Goal: Information Seeking & Learning: Learn about a topic

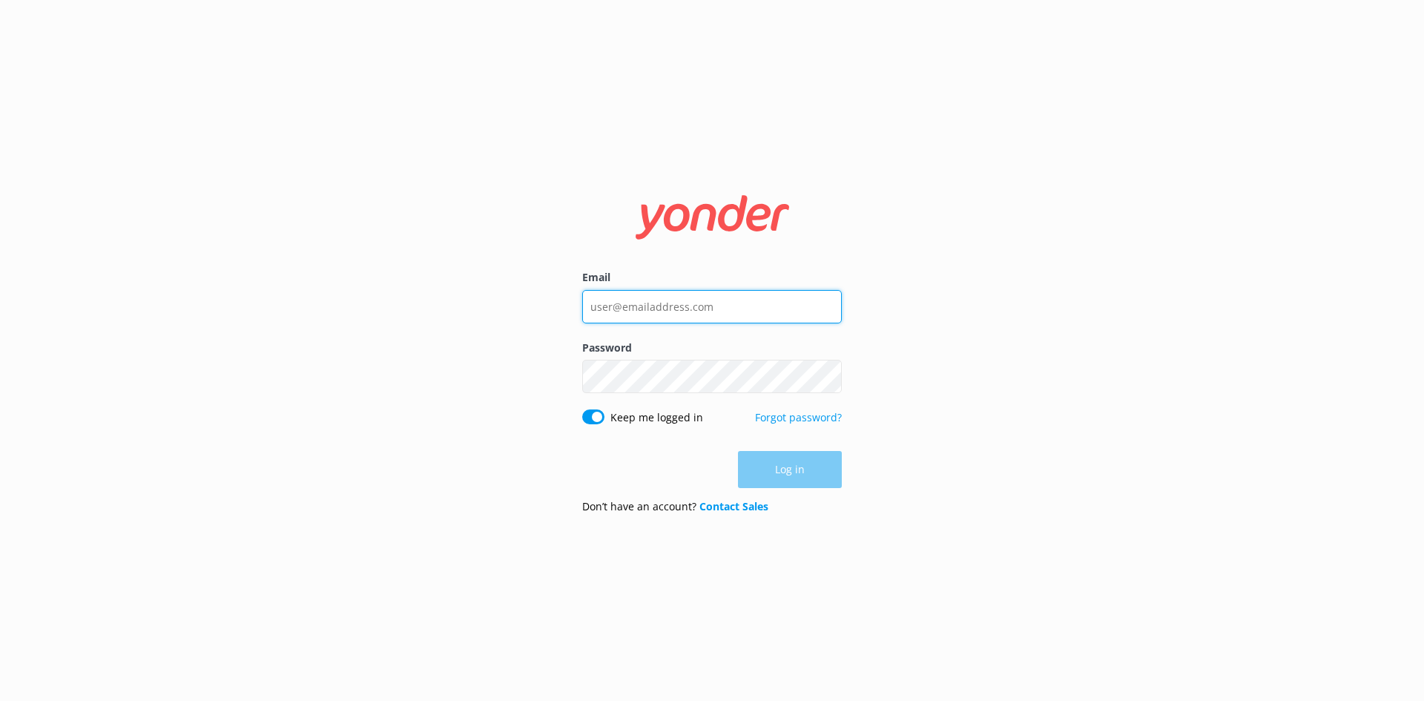
type input "[EMAIL_ADDRESS][DOMAIN_NAME]"
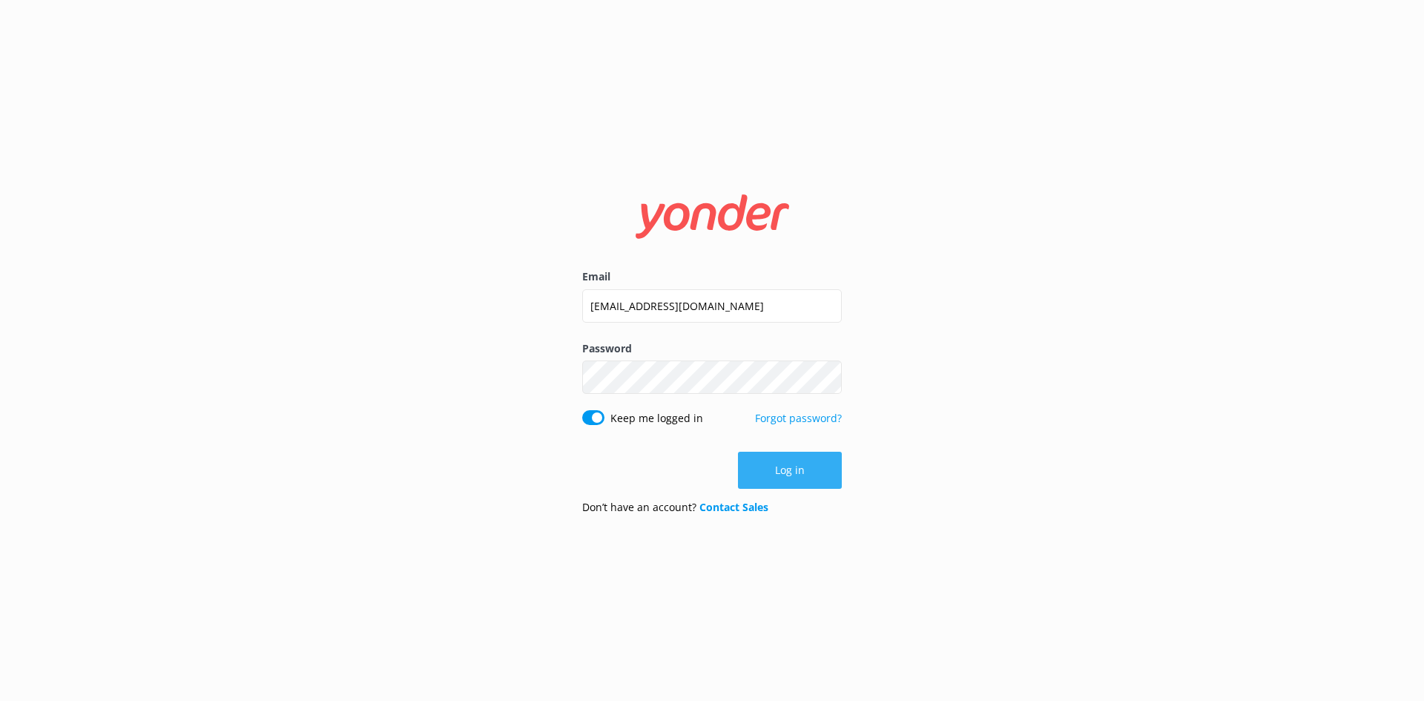
click at [800, 487] on button "Log in" at bounding box center [790, 470] width 104 height 37
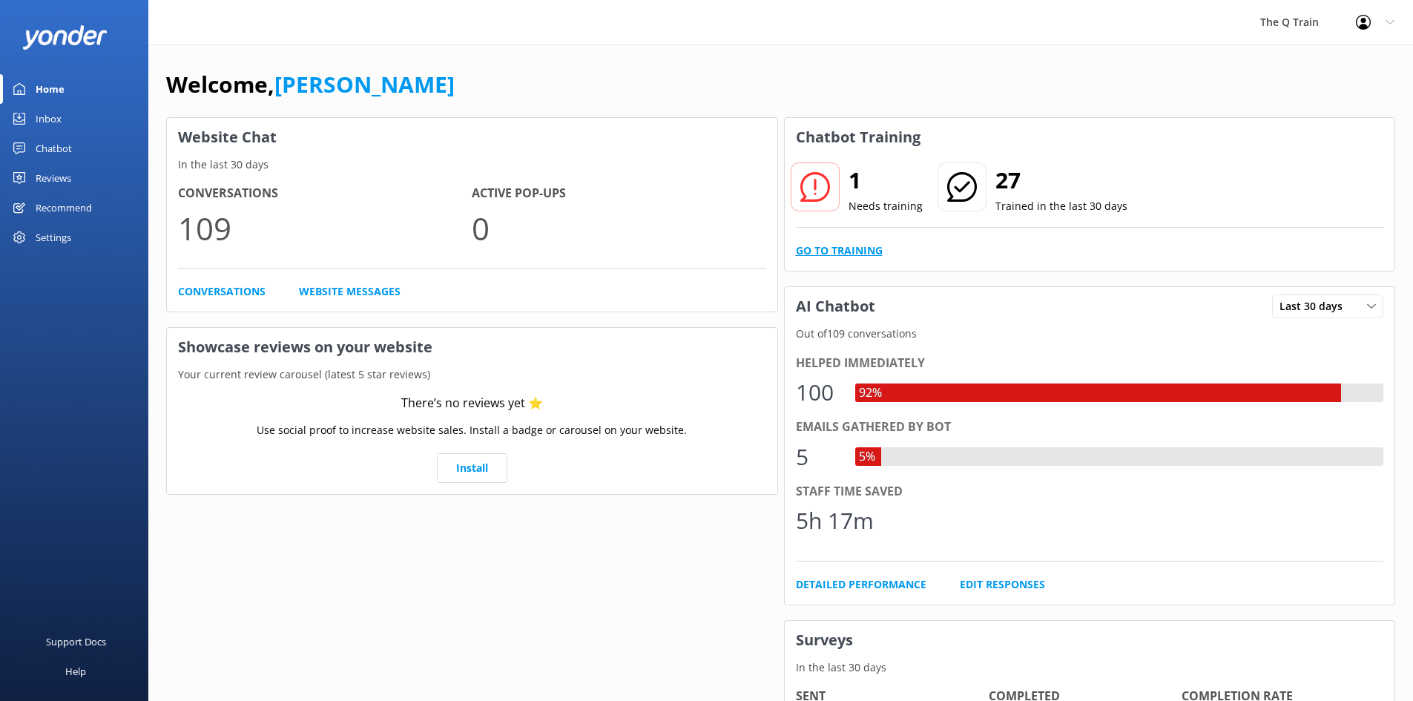
click at [831, 253] on link "Go to Training" at bounding box center [839, 251] width 87 height 16
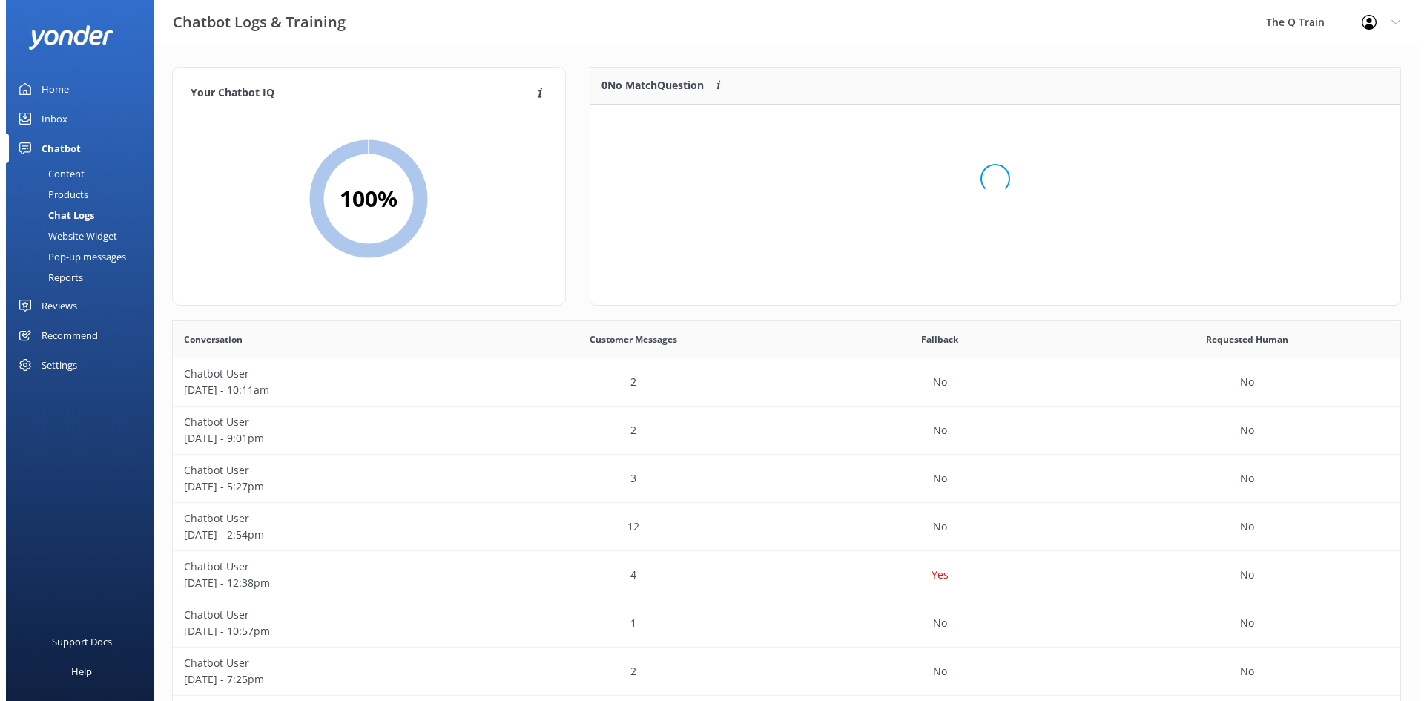
scroll to position [509, 1216]
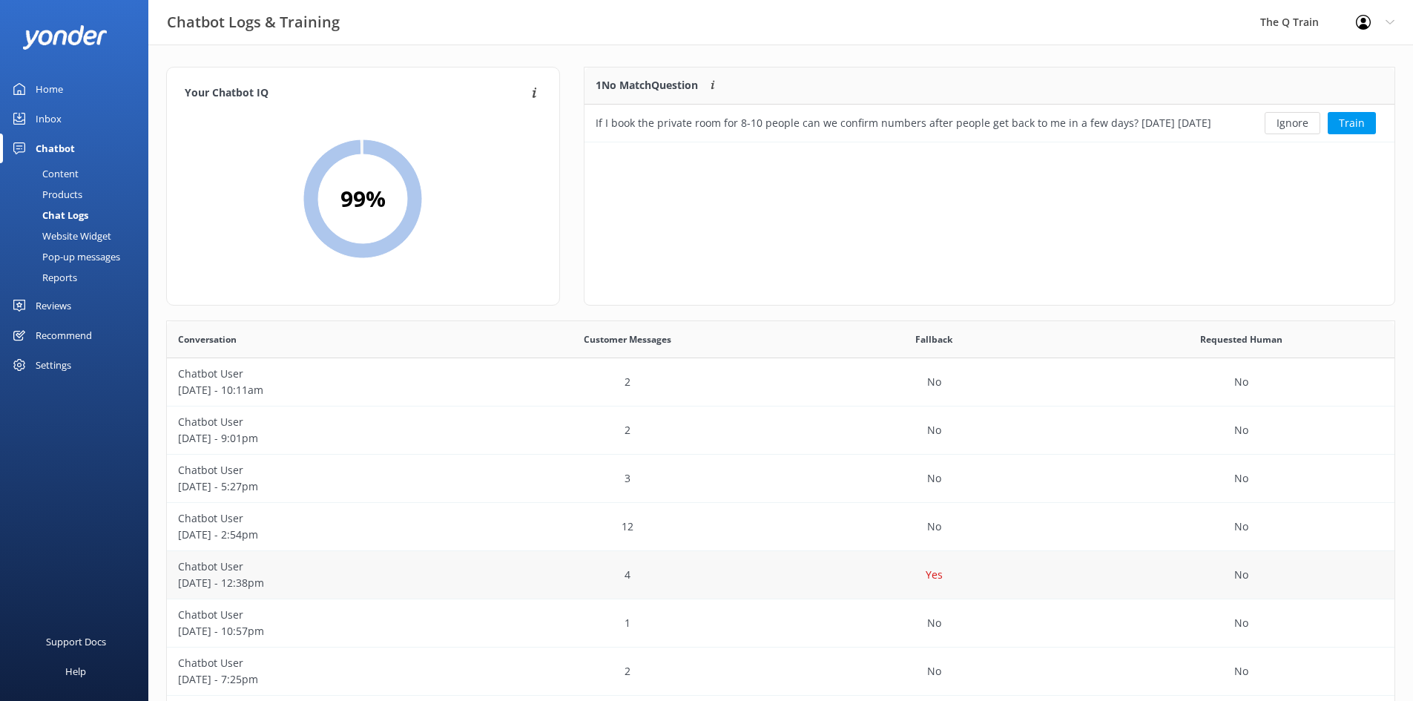
click at [216, 572] on p "Chatbot User" at bounding box center [320, 567] width 285 height 16
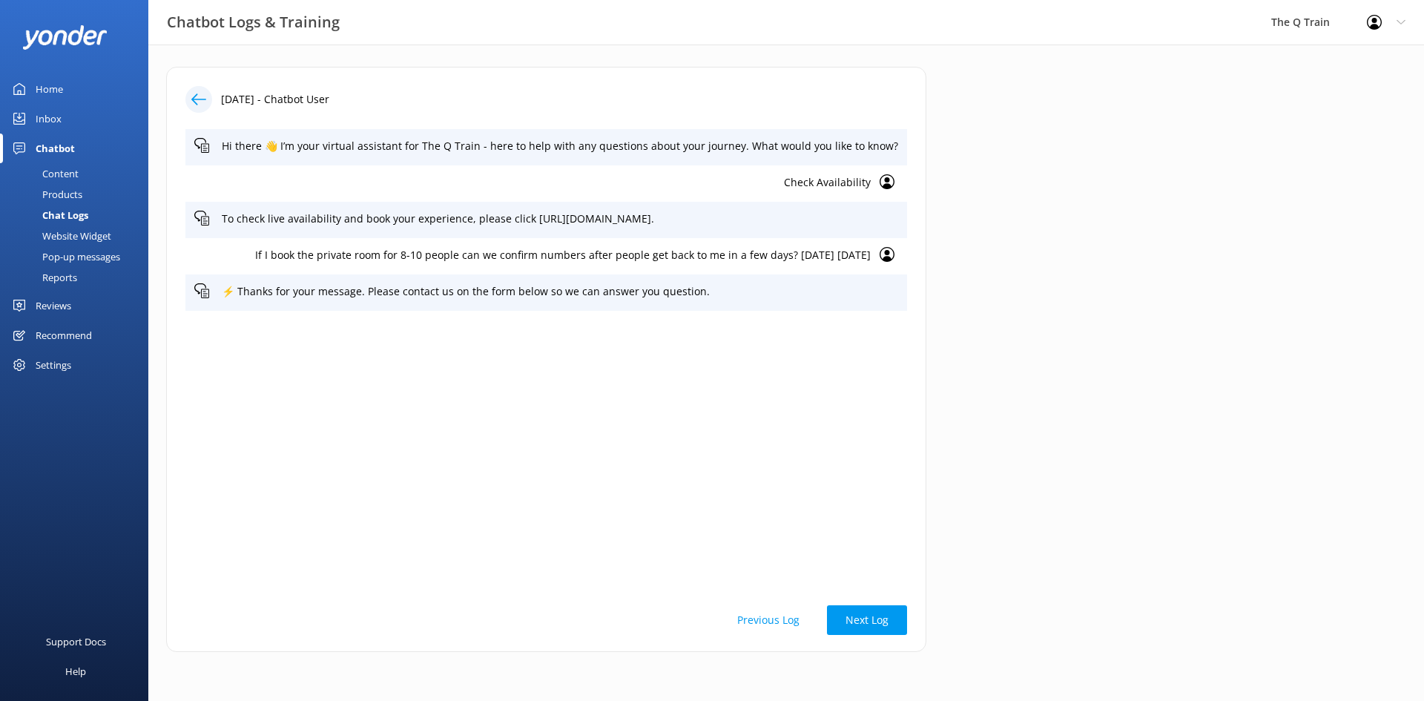
click at [59, 177] on div "Content" at bounding box center [44, 173] width 70 height 21
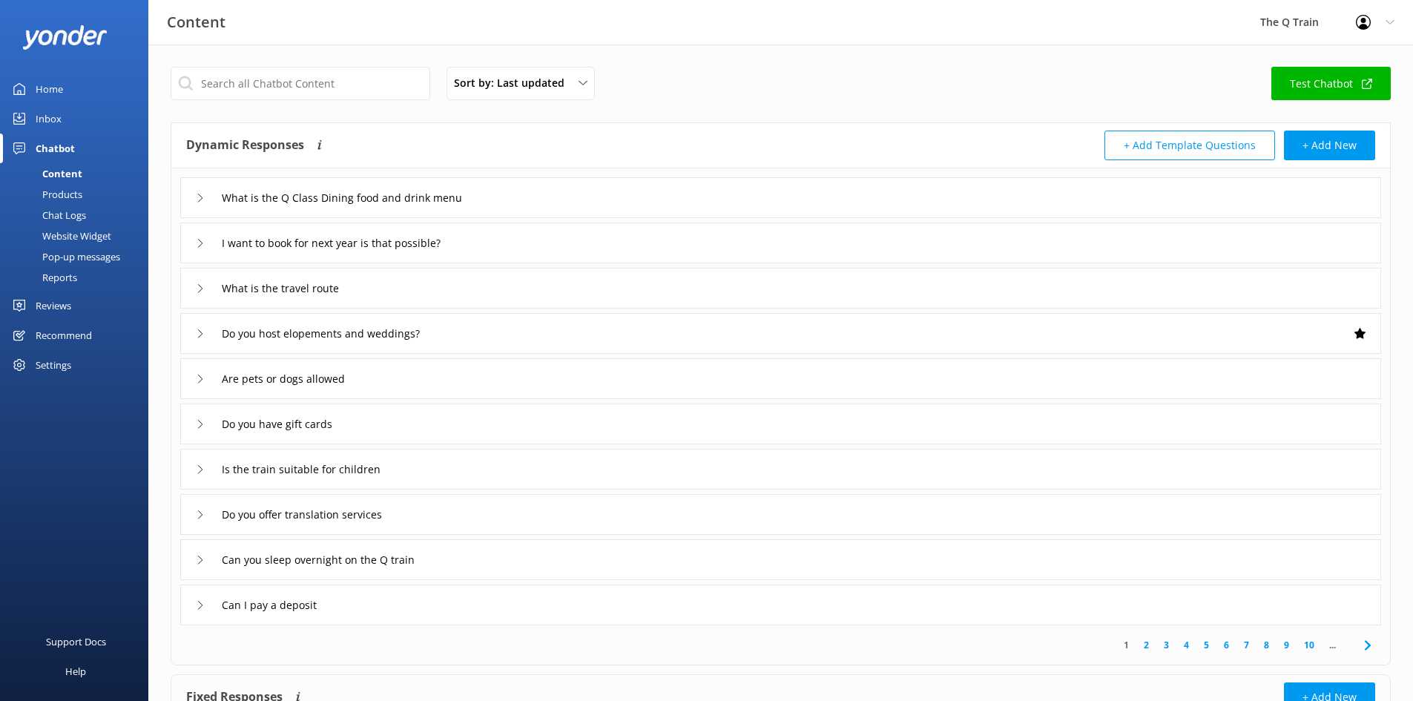
click at [53, 89] on div "Home" at bounding box center [49, 89] width 27 height 30
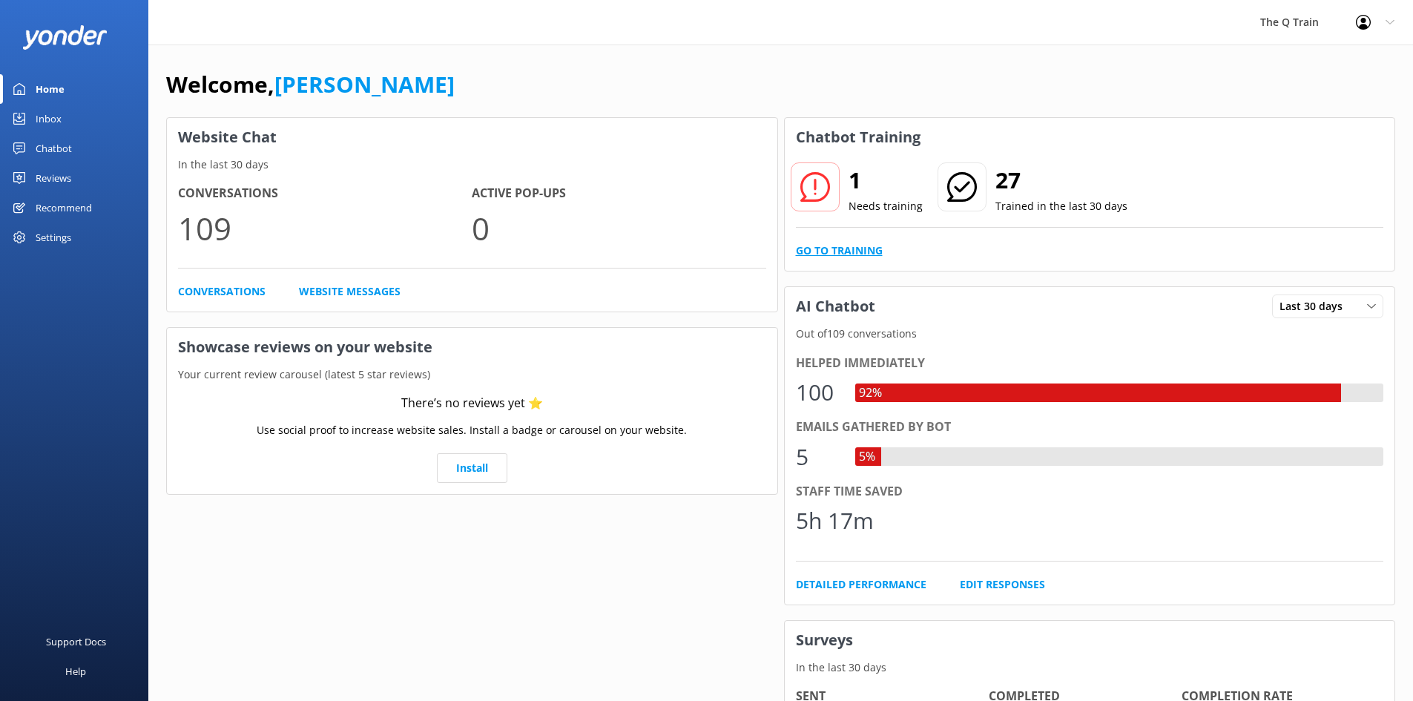
click at [855, 251] on link "Go to Training" at bounding box center [839, 251] width 87 height 16
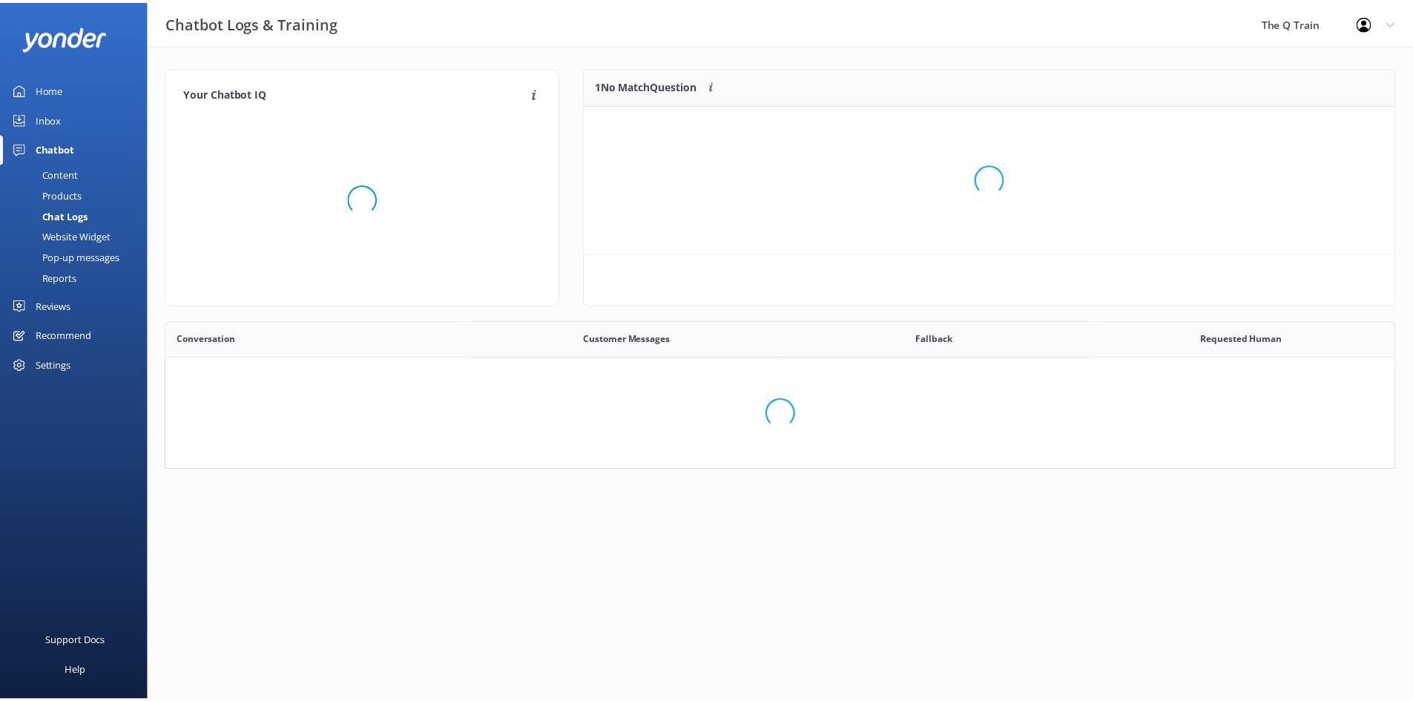
scroll to position [509, 1216]
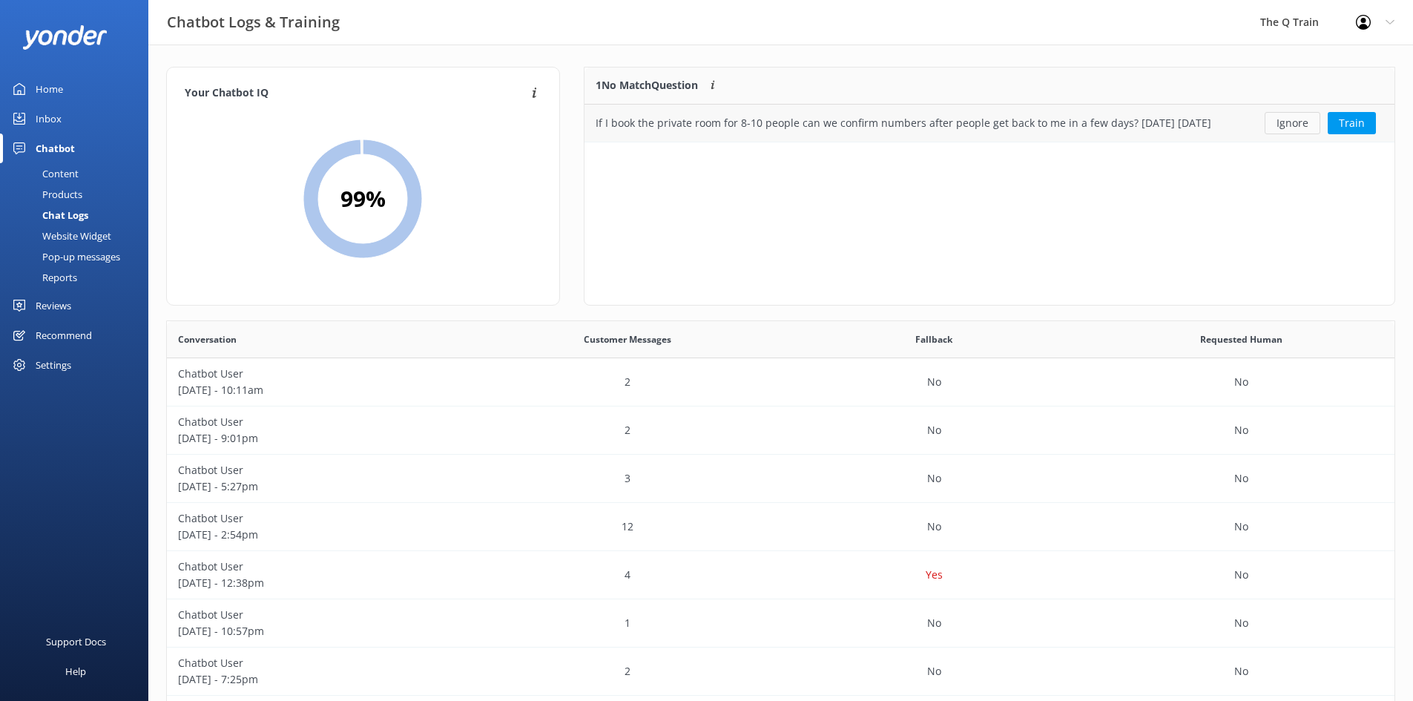
click at [1296, 128] on button "Ignore" at bounding box center [1293, 123] width 56 height 22
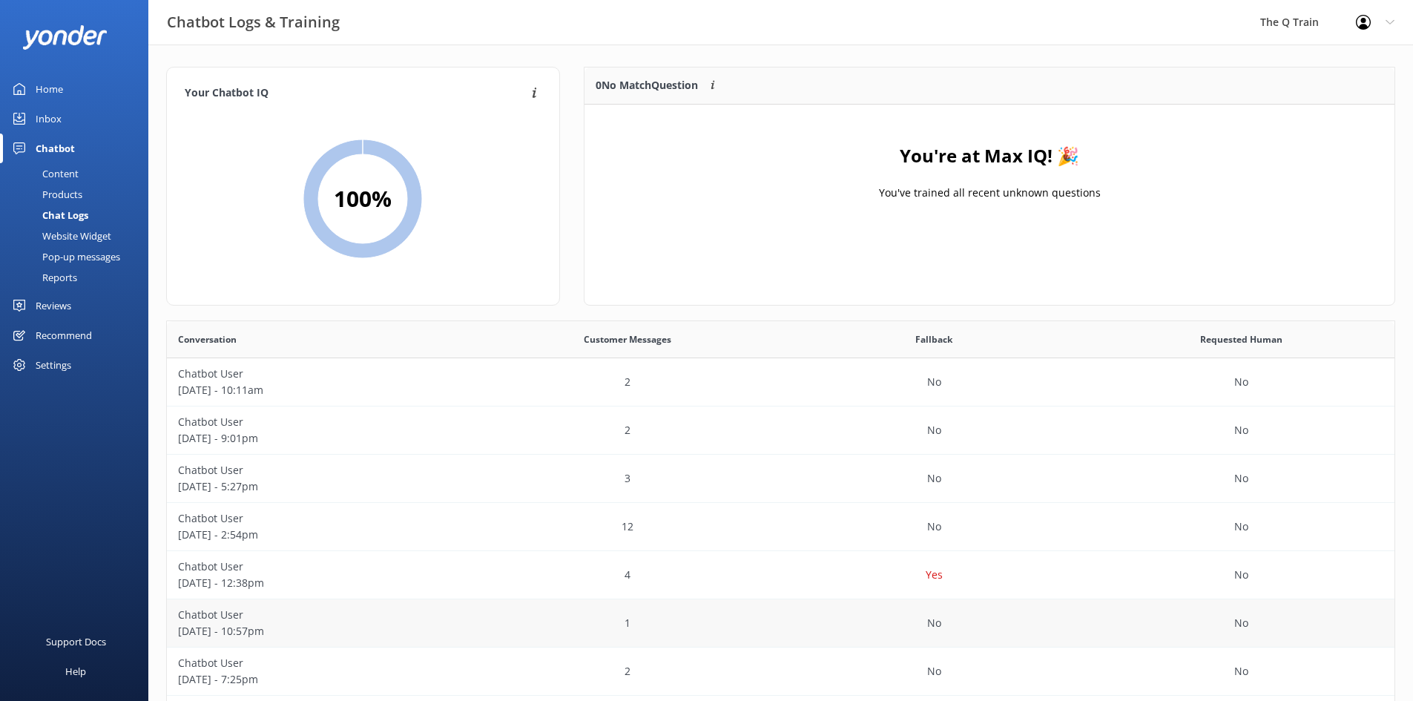
scroll to position [74, 0]
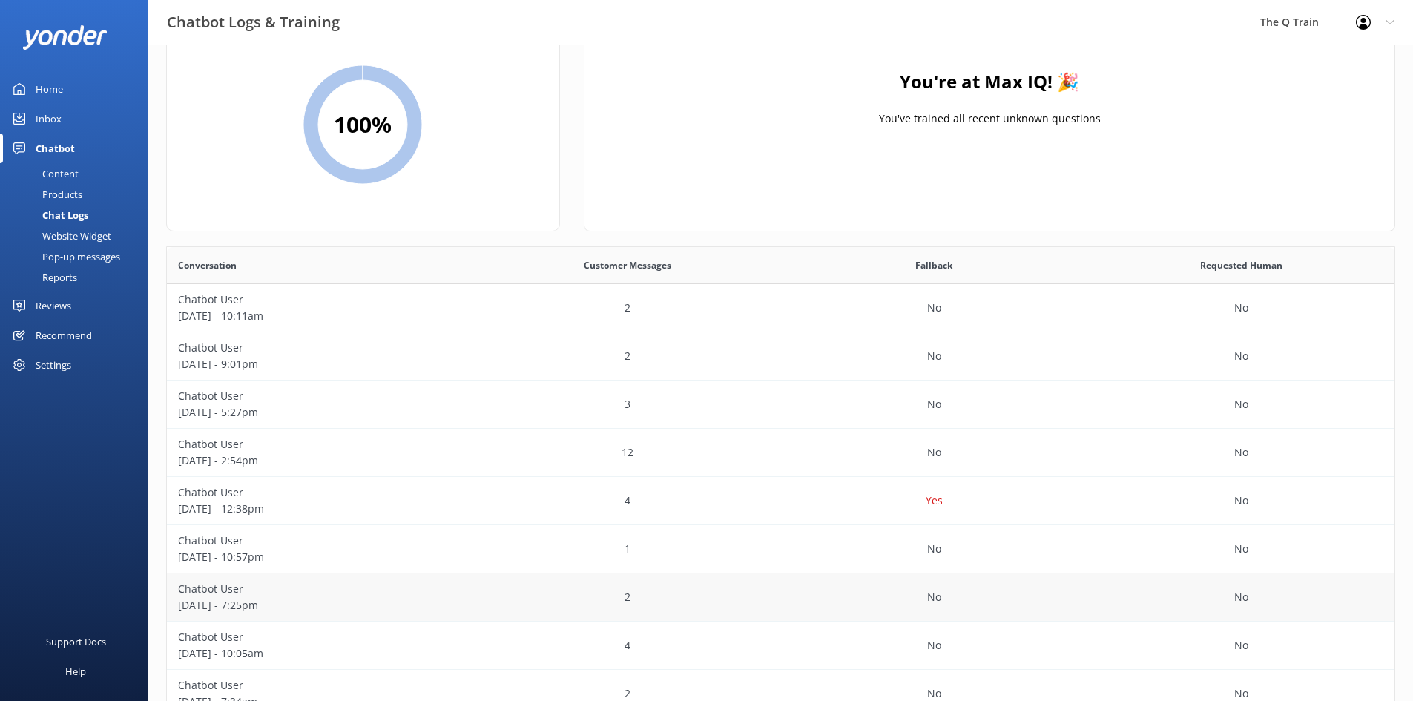
click at [223, 599] on p "[DATE] - 7:25pm" at bounding box center [320, 605] width 285 height 16
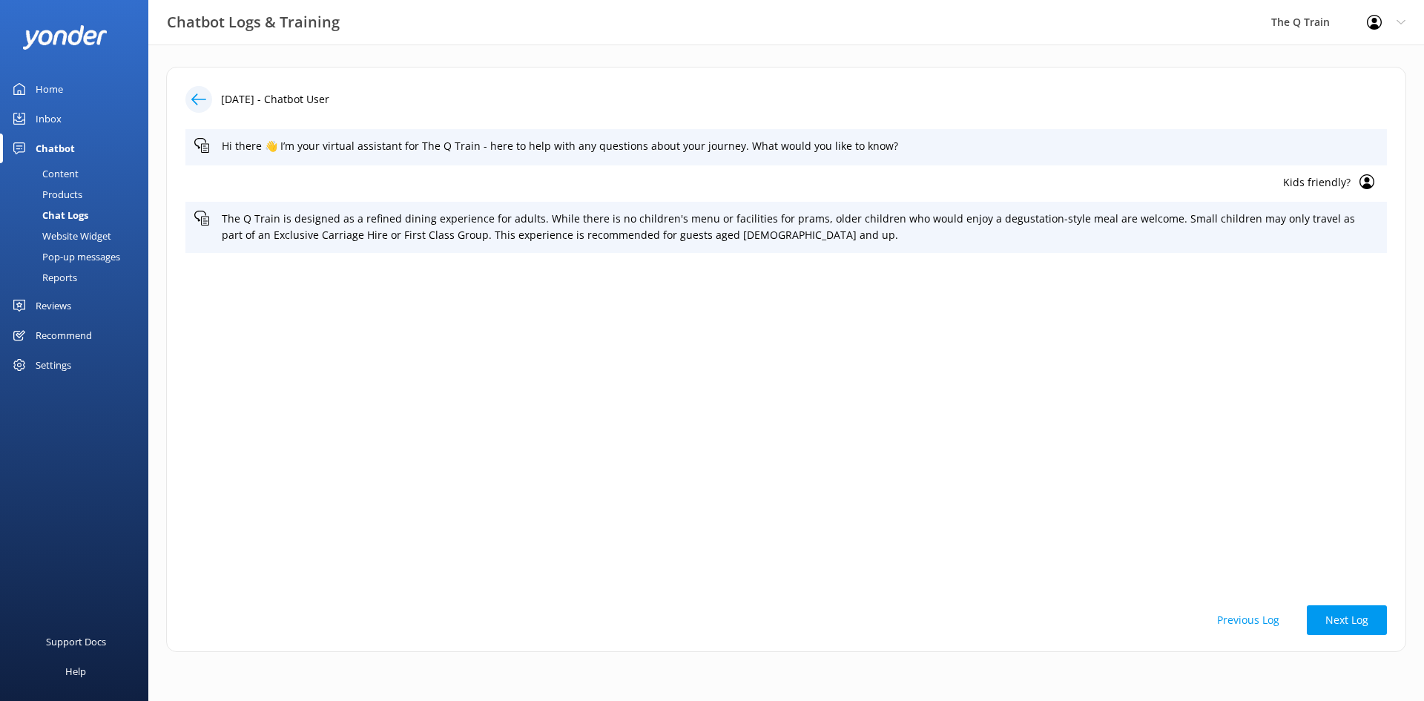
click at [64, 149] on div "Chatbot" at bounding box center [55, 149] width 39 height 30
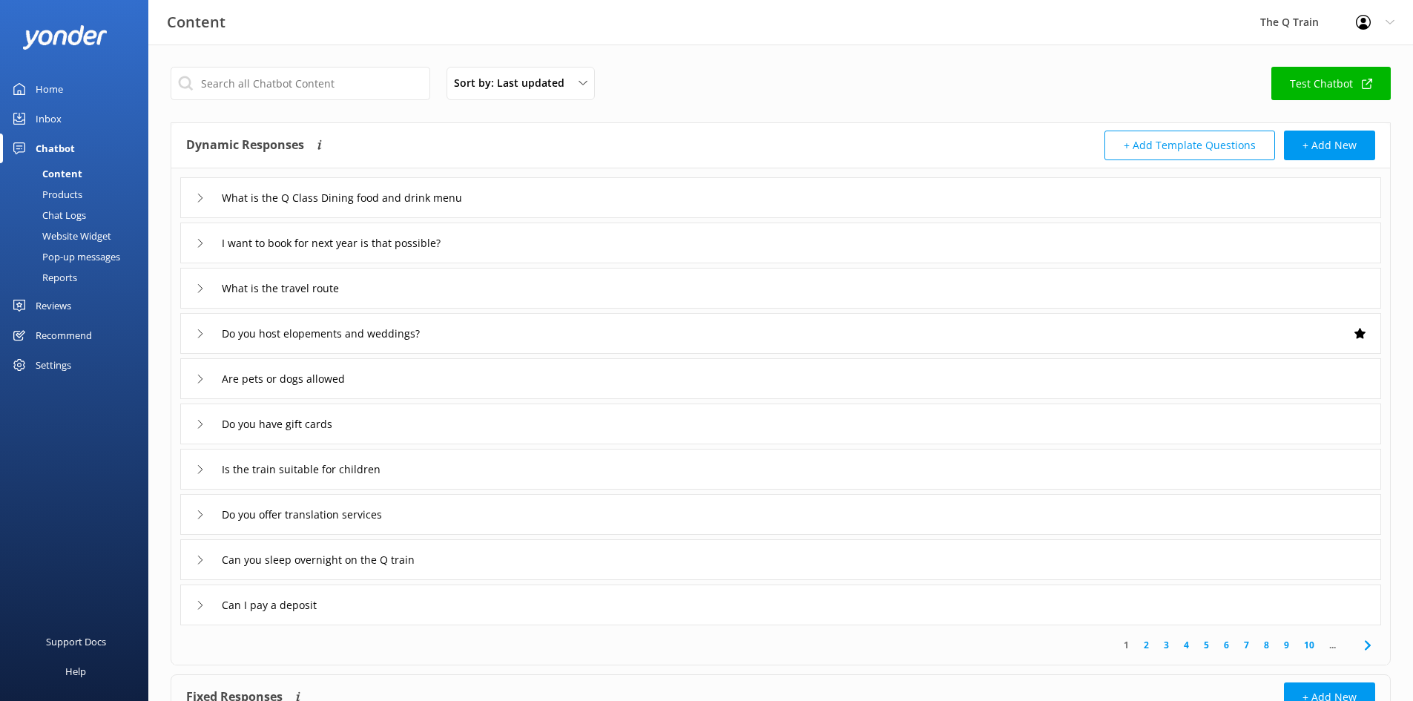
click at [46, 91] on div "Home" at bounding box center [49, 89] width 27 height 30
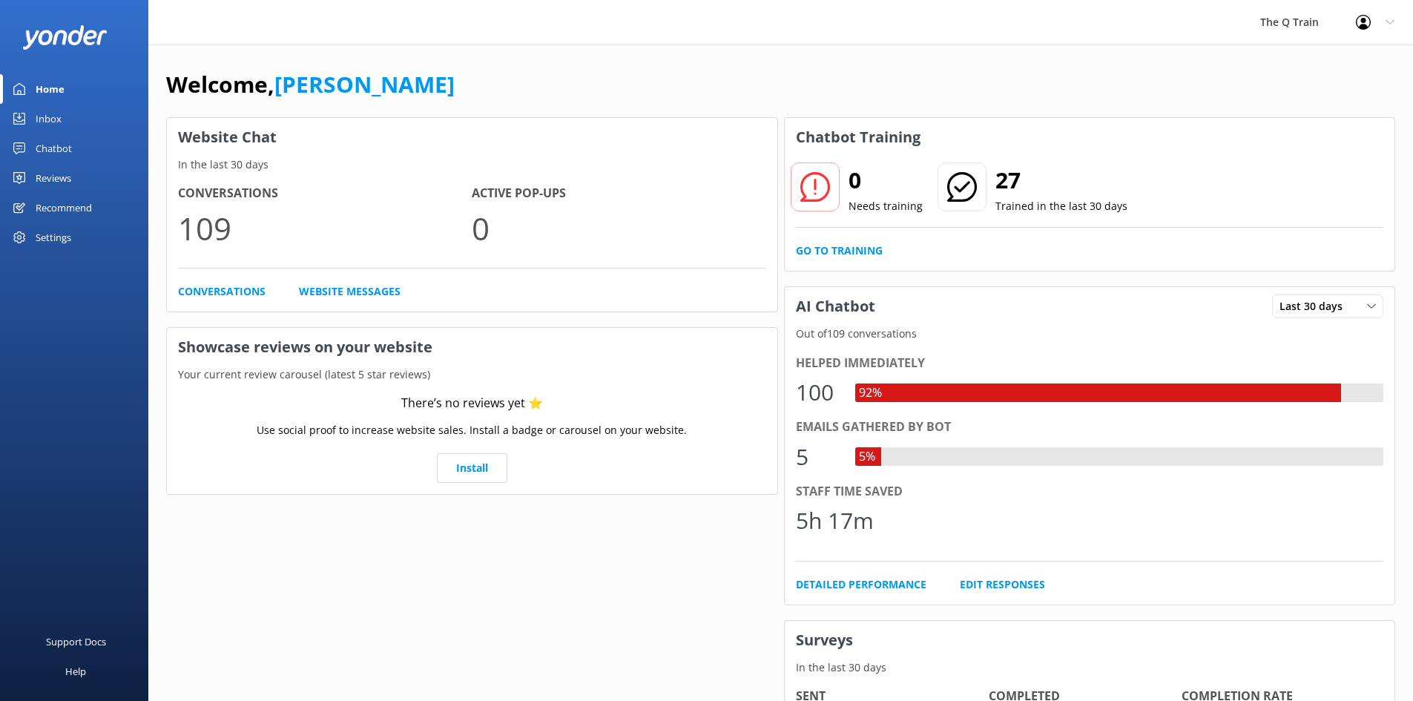
click at [66, 149] on div "Chatbot" at bounding box center [54, 149] width 36 height 30
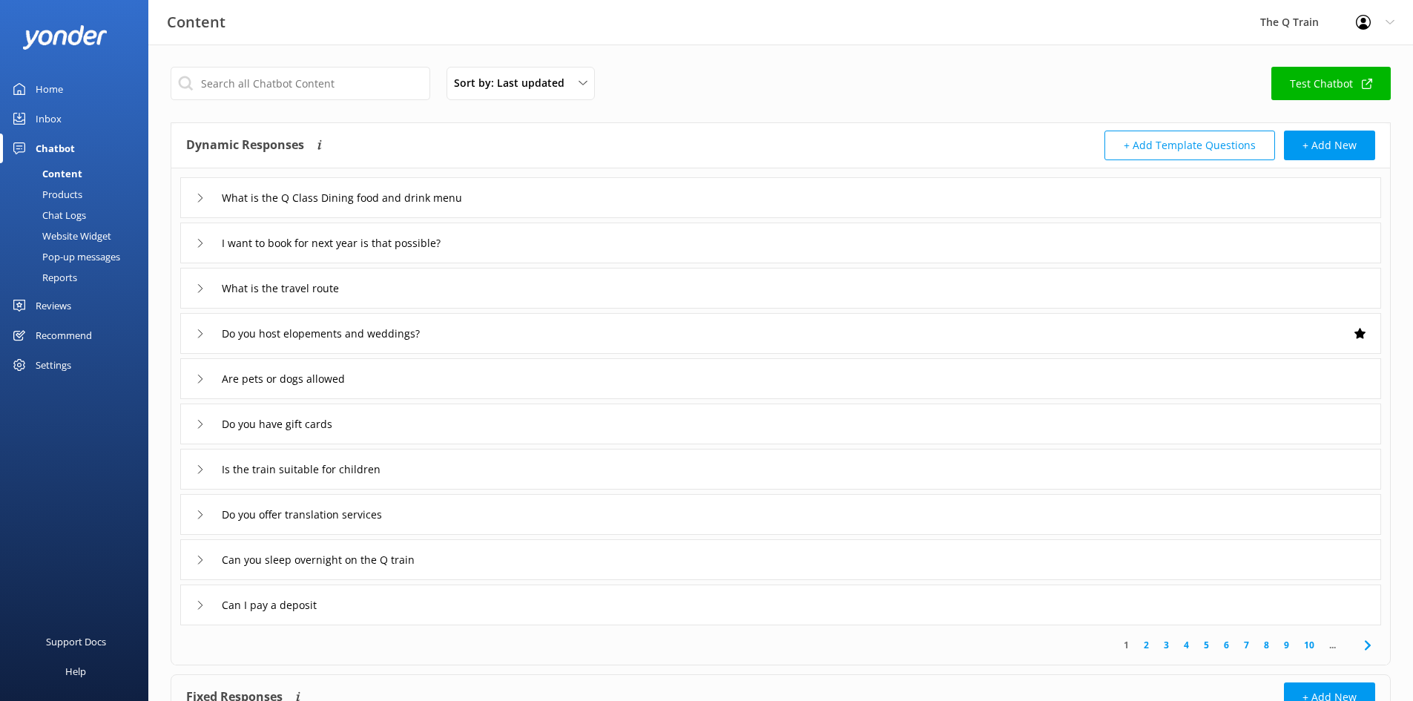
click at [59, 119] on div "Inbox" at bounding box center [49, 119] width 26 height 30
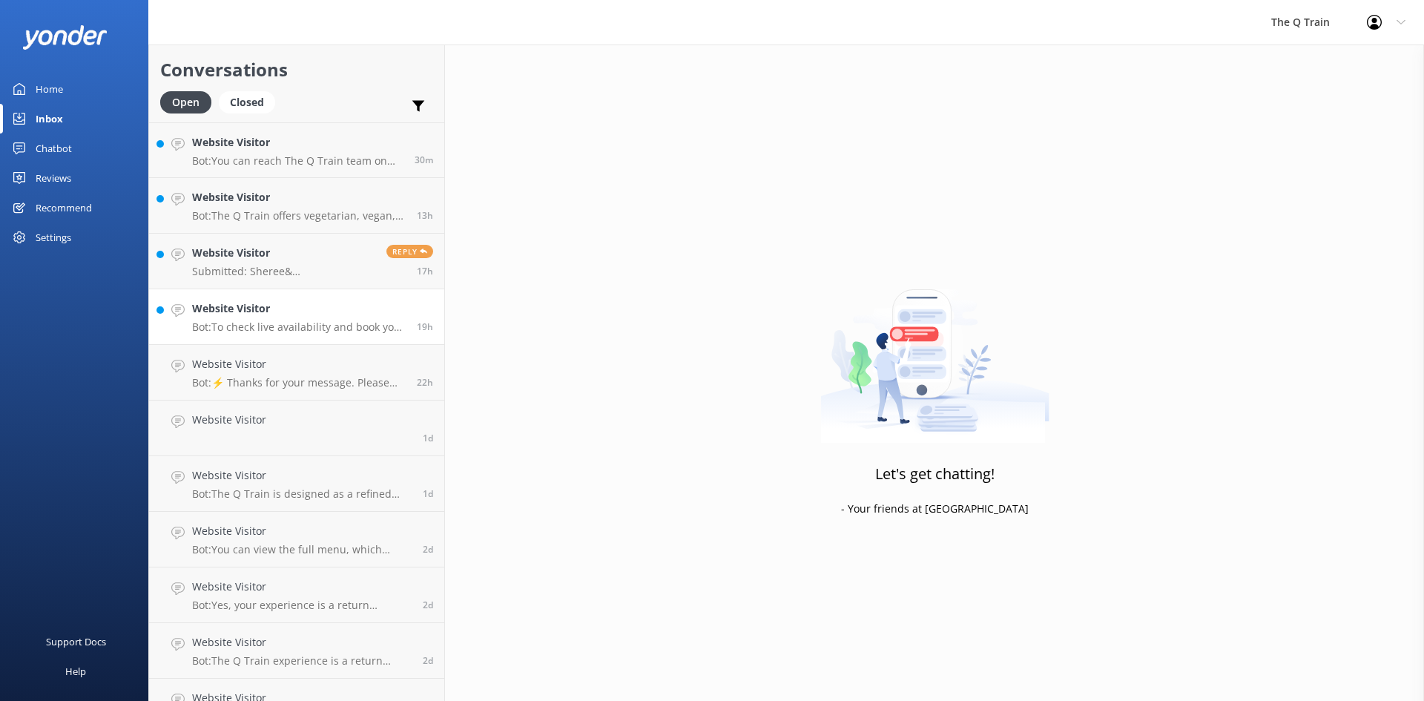
click at [287, 314] on h4 "Website Visitor" at bounding box center [299, 308] width 214 height 16
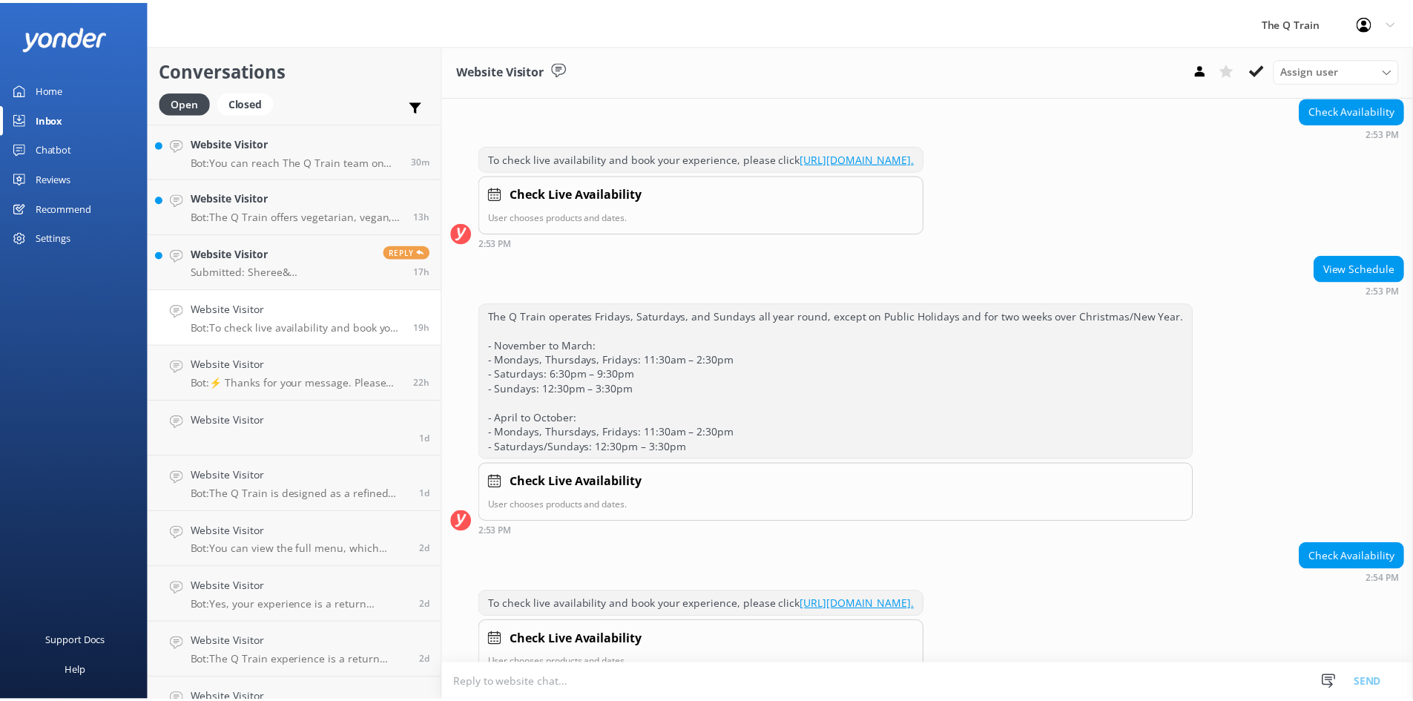
scroll to position [853, 0]
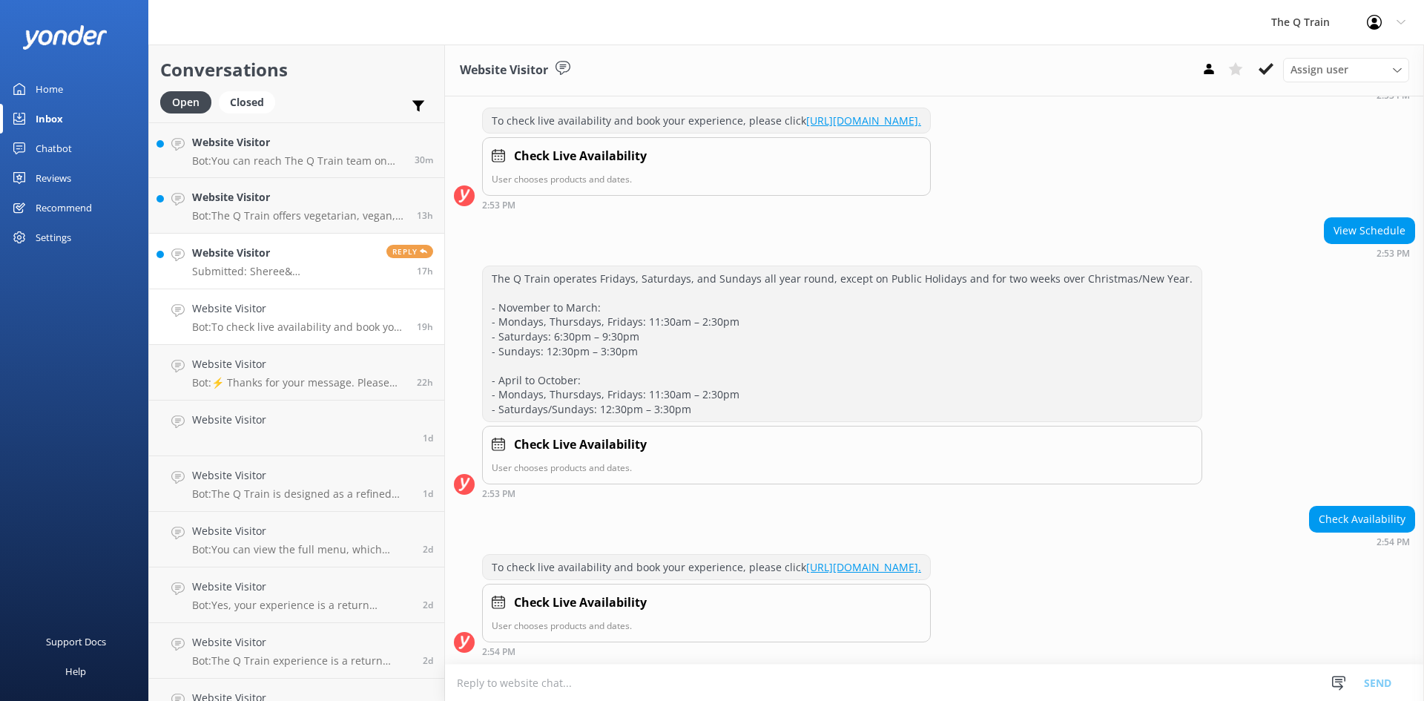
click at [255, 260] on h4 "Website Visitor" at bounding box center [283, 253] width 183 height 16
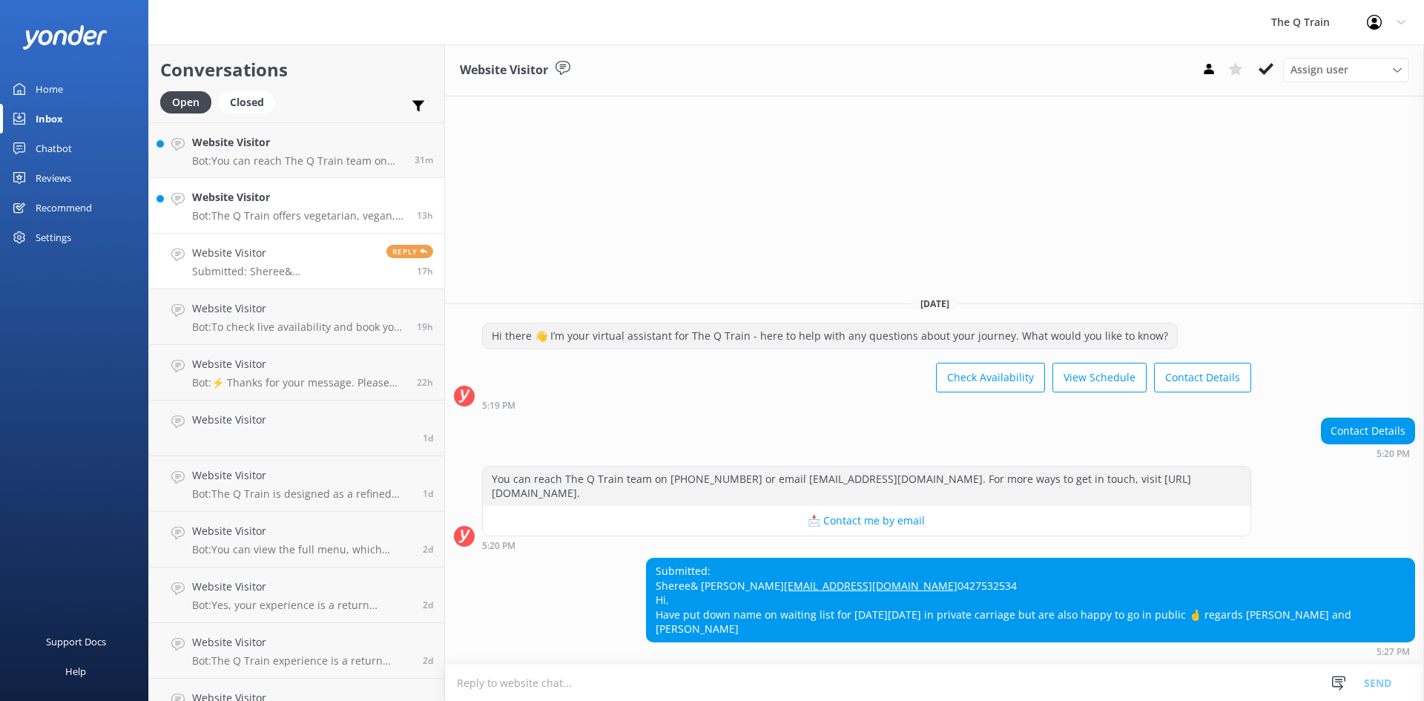
click at [285, 203] on h4 "Website Visitor" at bounding box center [299, 197] width 214 height 16
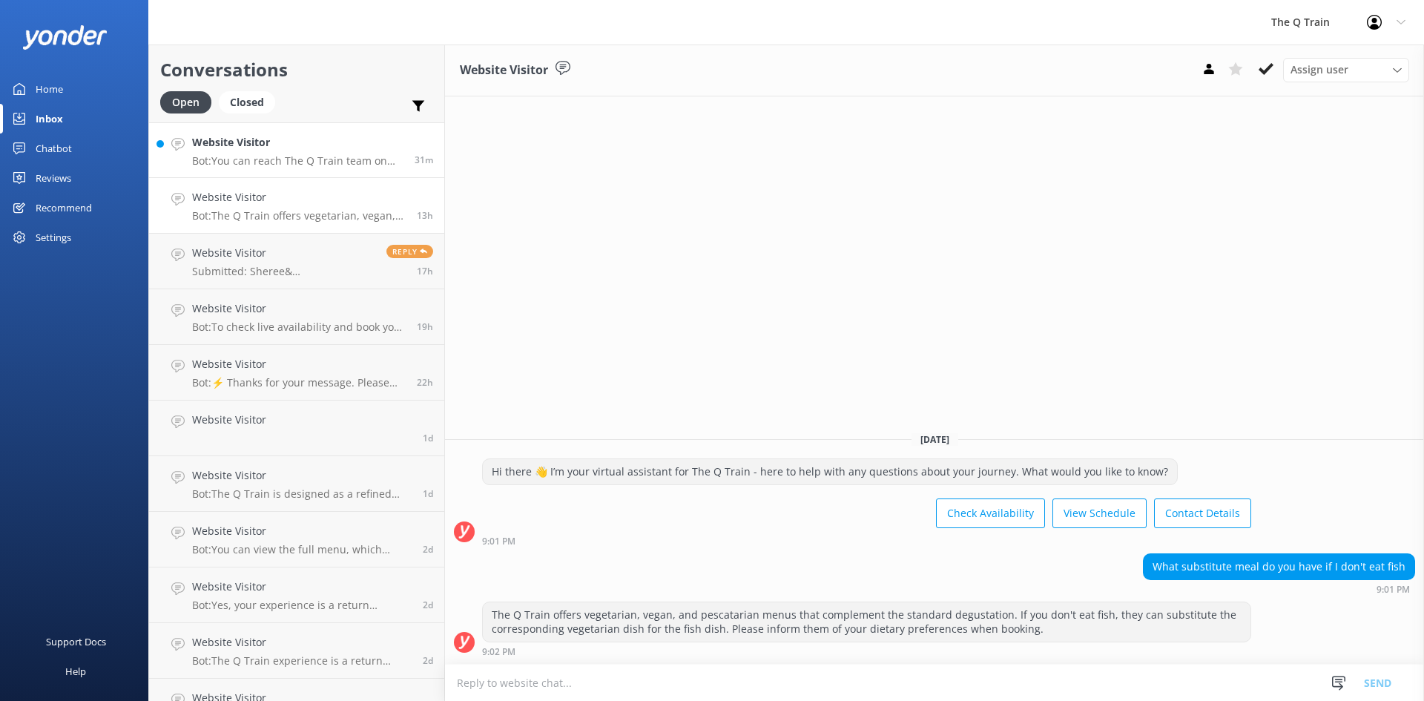
click at [288, 148] on h4 "Website Visitor" at bounding box center [297, 142] width 211 height 16
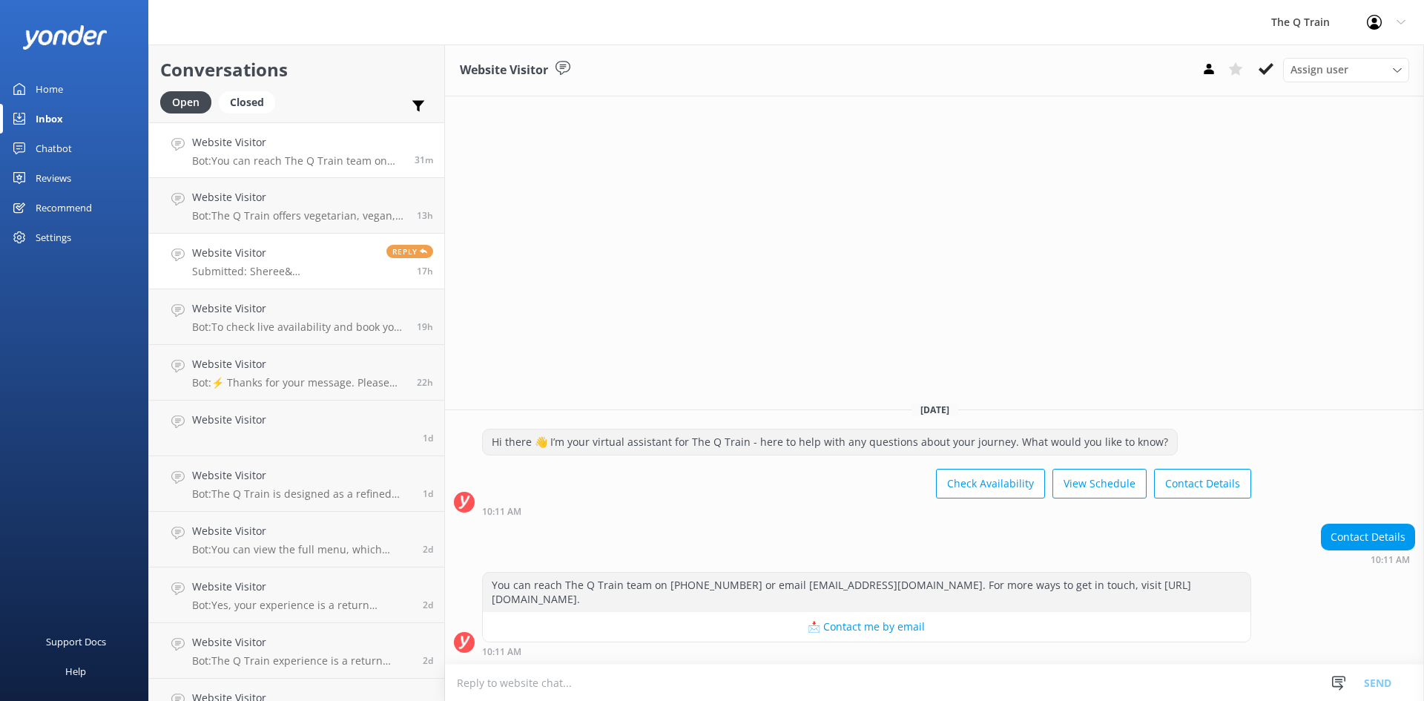
click at [247, 266] on p "Submitted: Sheree& [PERSON_NAME] [EMAIL_ADDRESS][DOMAIN_NAME] 0427532534 Hi, Ha…" at bounding box center [283, 271] width 183 height 13
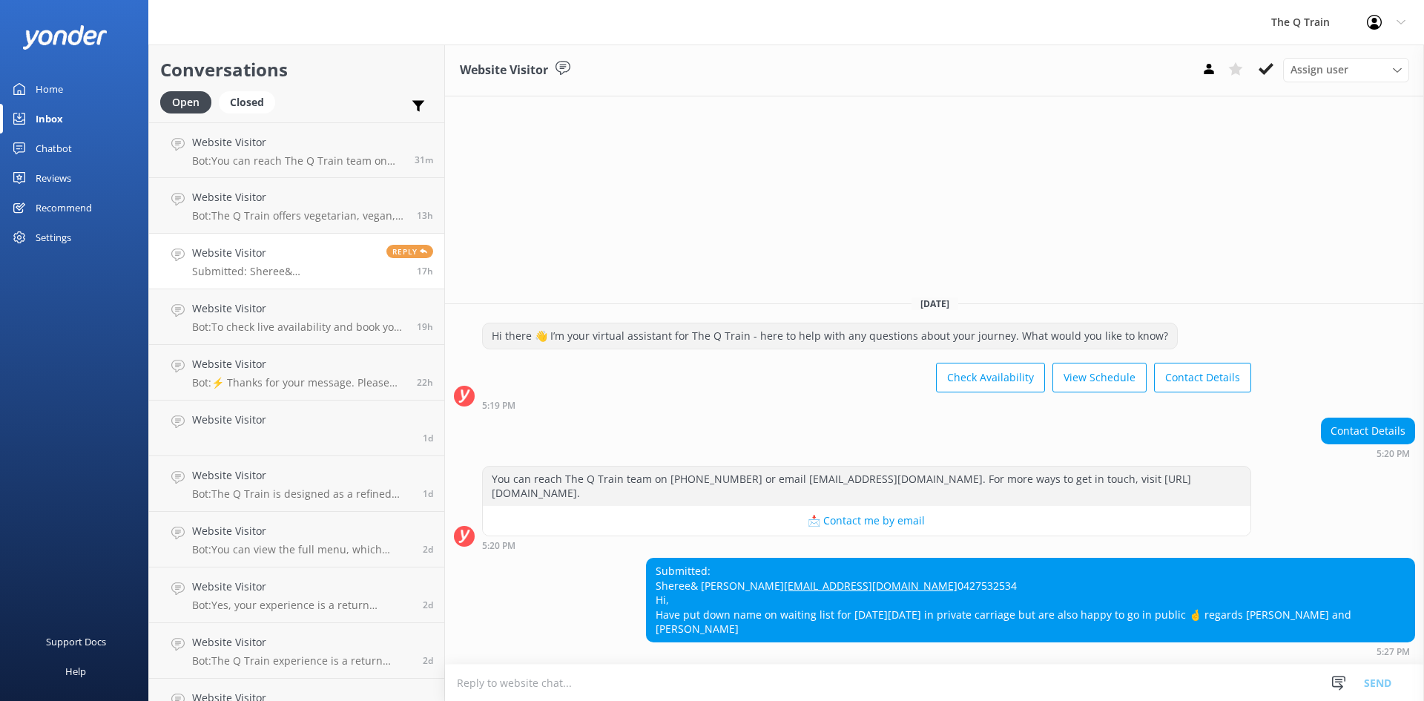
click at [47, 88] on div "Home" at bounding box center [49, 89] width 27 height 30
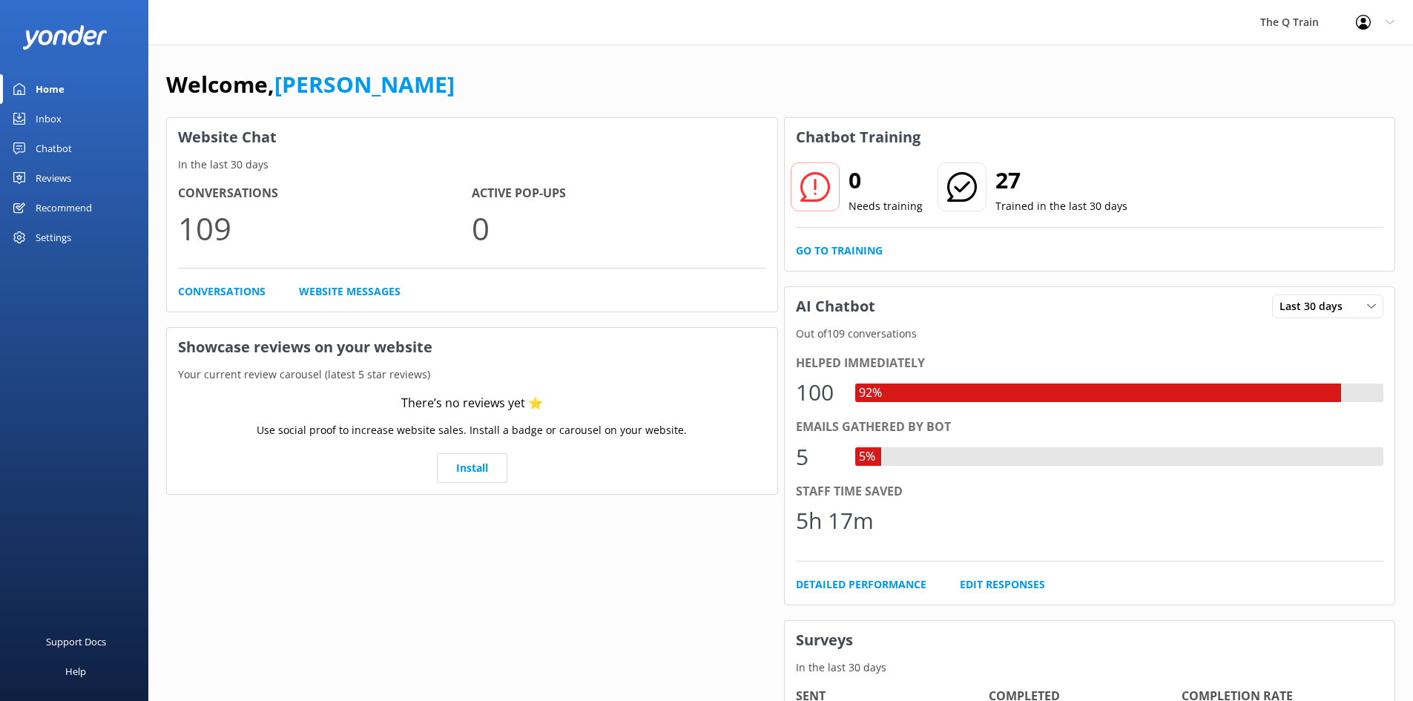
click at [680, 70] on div "Welcome, [PERSON_NAME]" at bounding box center [780, 92] width 1229 height 50
click at [701, 38] on div "The Q Train Profile Settings Logout" at bounding box center [706, 22] width 1413 height 45
click at [711, 87] on div "Welcome, [PERSON_NAME]" at bounding box center [780, 92] width 1229 height 50
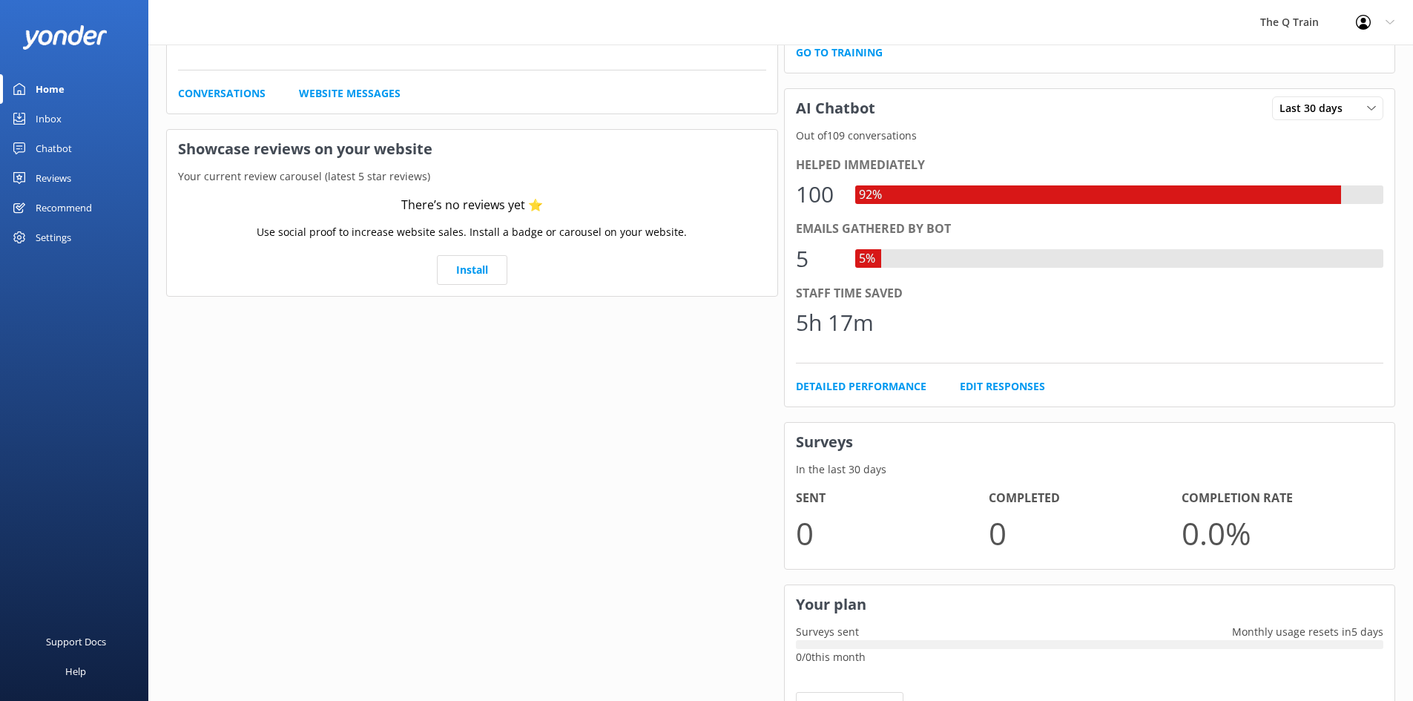
scroll to position [223, 0]
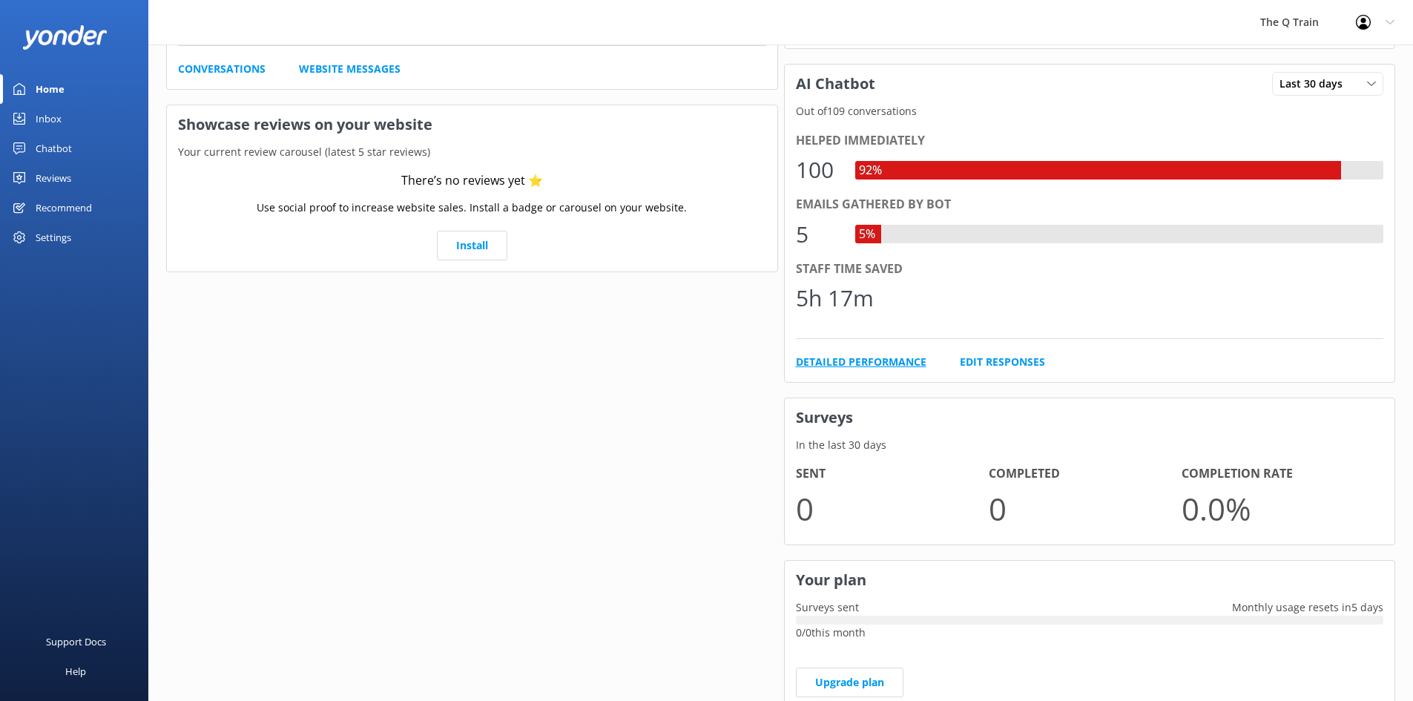
click at [906, 363] on link "Detailed Performance" at bounding box center [861, 362] width 131 height 16
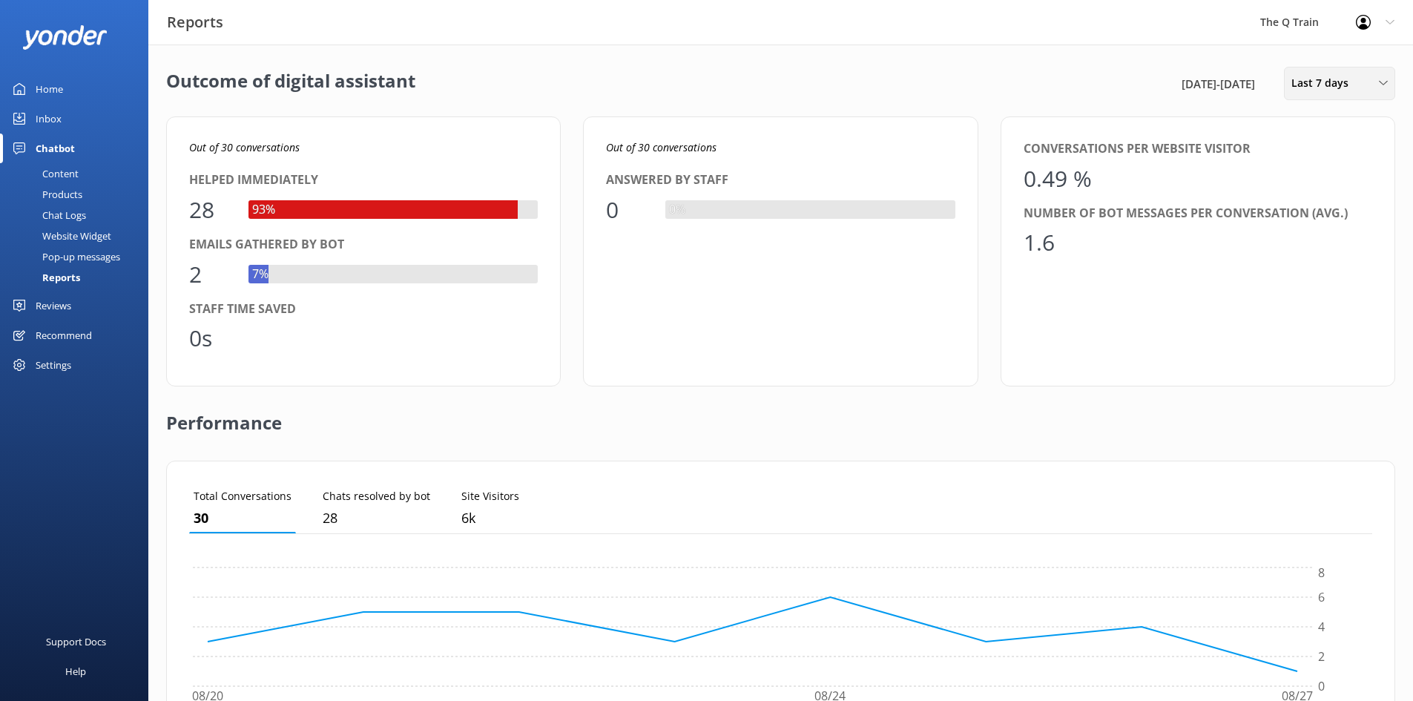
click at [1337, 84] on span "Last 7 days" at bounding box center [1324, 83] width 66 height 16
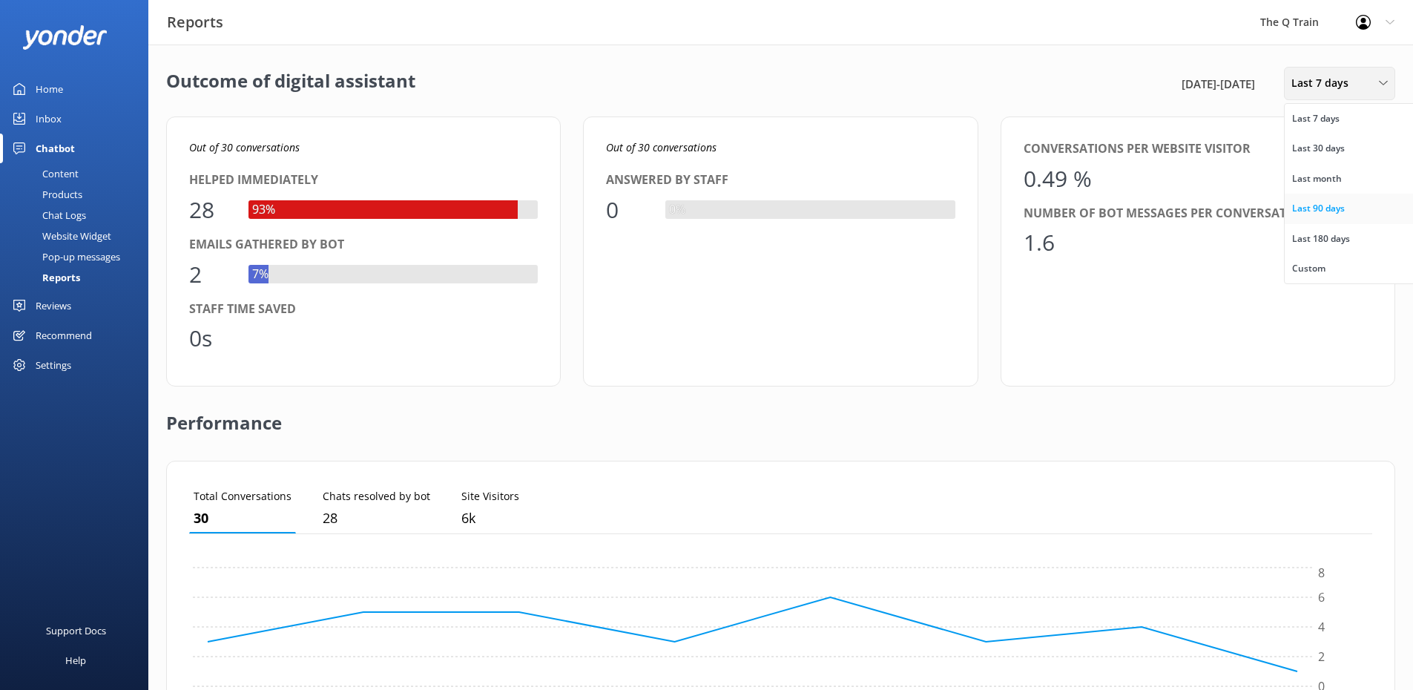
click at [1308, 205] on div "Last 90 days" at bounding box center [1318, 208] width 53 height 15
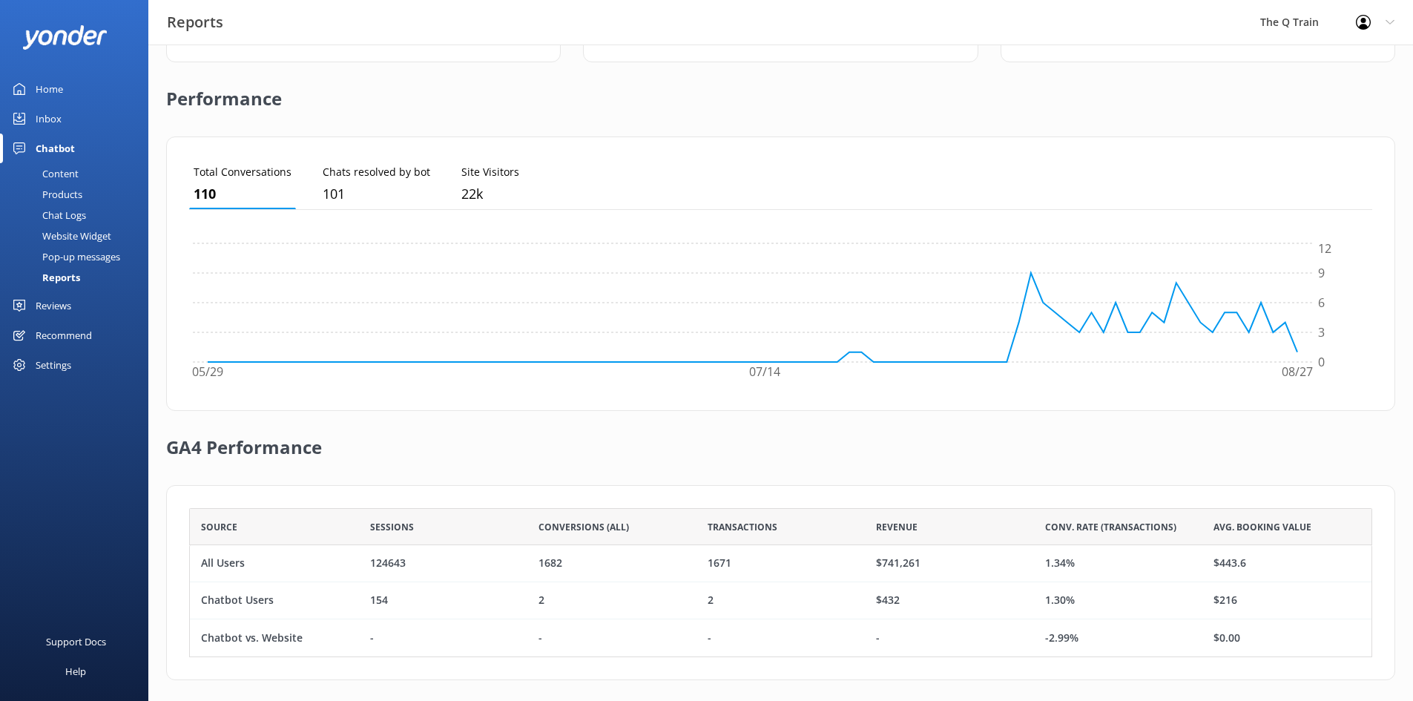
scroll to position [333, 0]
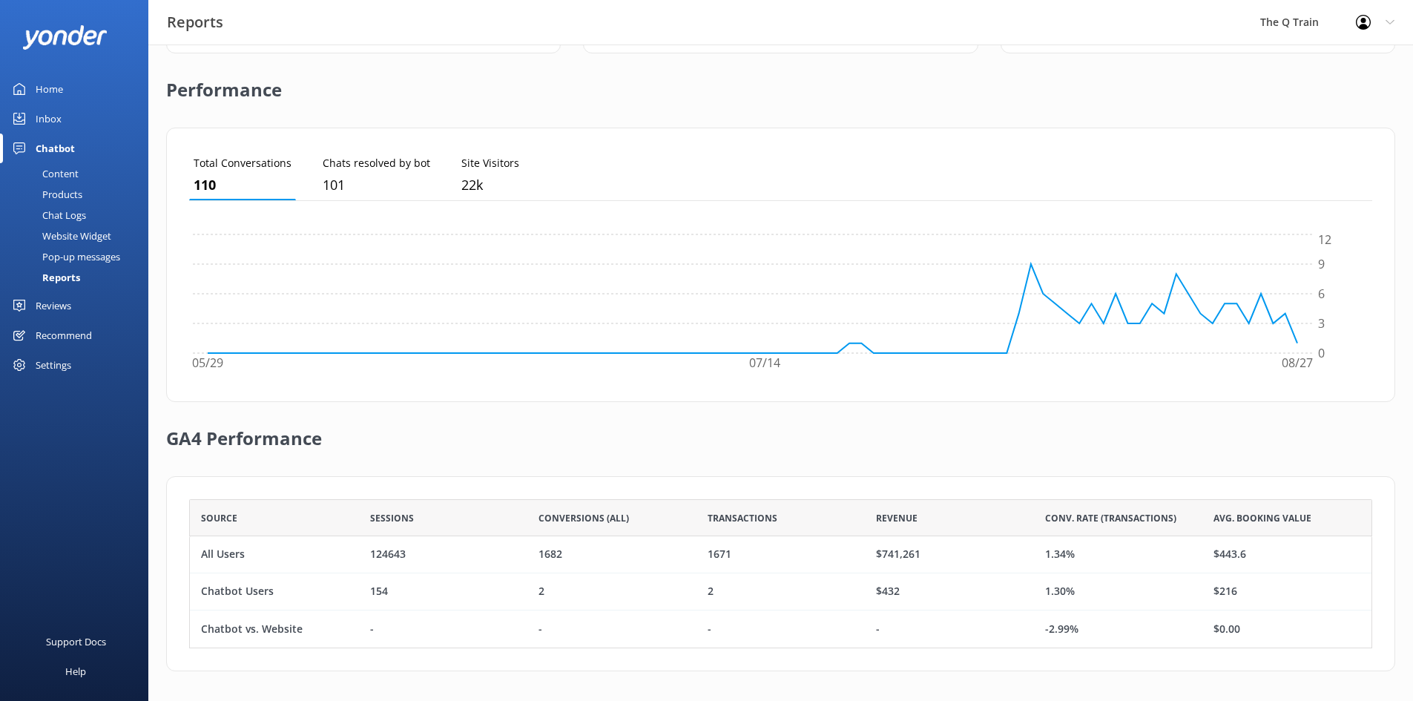
click at [854, 467] on div "GA4 Performance" at bounding box center [780, 439] width 1229 height 74
drag, startPoint x: 876, startPoint y: 547, endPoint x: 936, endPoint y: 544, distance: 60.1
click at [936, 544] on div "$741,261" at bounding box center [949, 554] width 169 height 37
click at [935, 547] on div "$741,261" at bounding box center [949, 554] width 169 height 37
drag, startPoint x: 899, startPoint y: 556, endPoint x: 926, endPoint y: 549, distance: 28.2
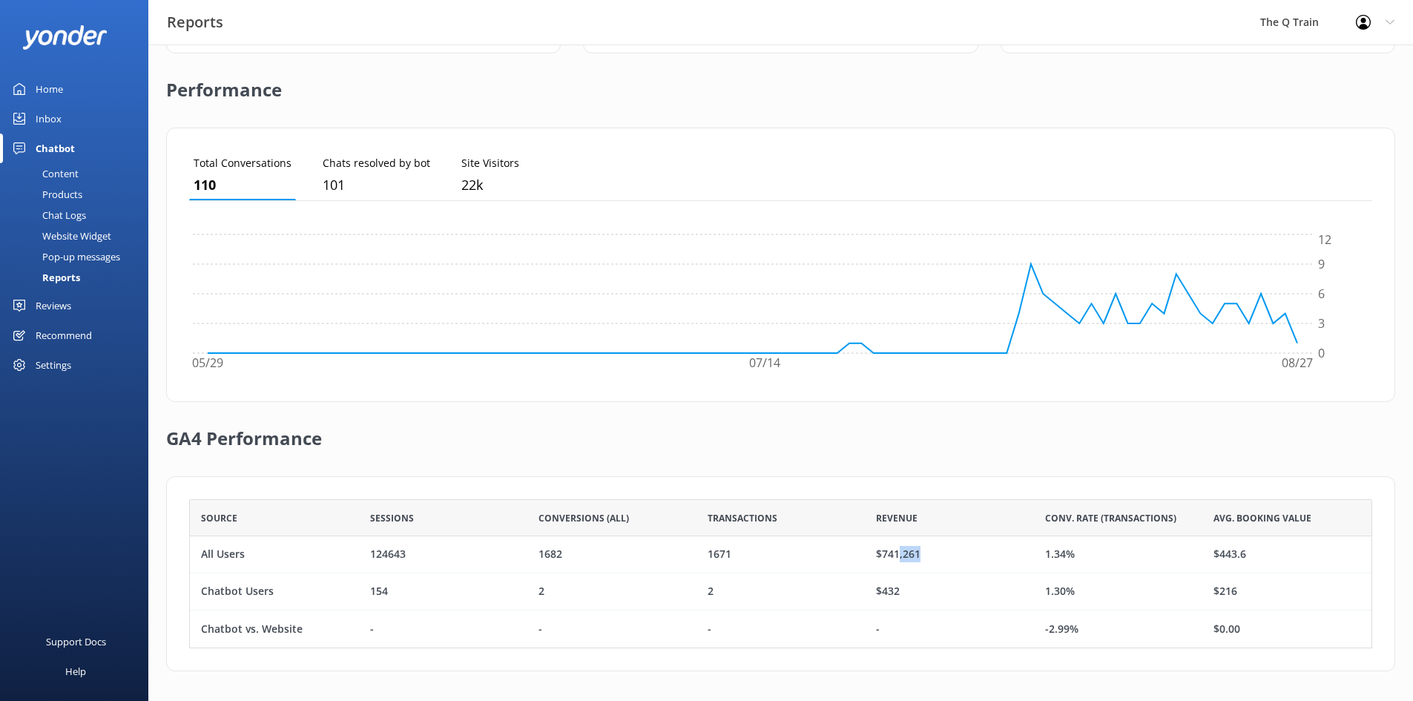
click at [926, 549] on div "$741,261" at bounding box center [949, 554] width 169 height 37
click at [927, 549] on div "$741,261" at bounding box center [949, 554] width 169 height 37
drag, startPoint x: 928, startPoint y: 549, endPoint x: 860, endPoint y: 553, distance: 68.3
click at [860, 553] on div "All Users 124643 1682 1671 $741,261 1.34% $443.6" at bounding box center [780, 554] width 1183 height 37
click at [859, 553] on div "1671" at bounding box center [780, 554] width 169 height 37
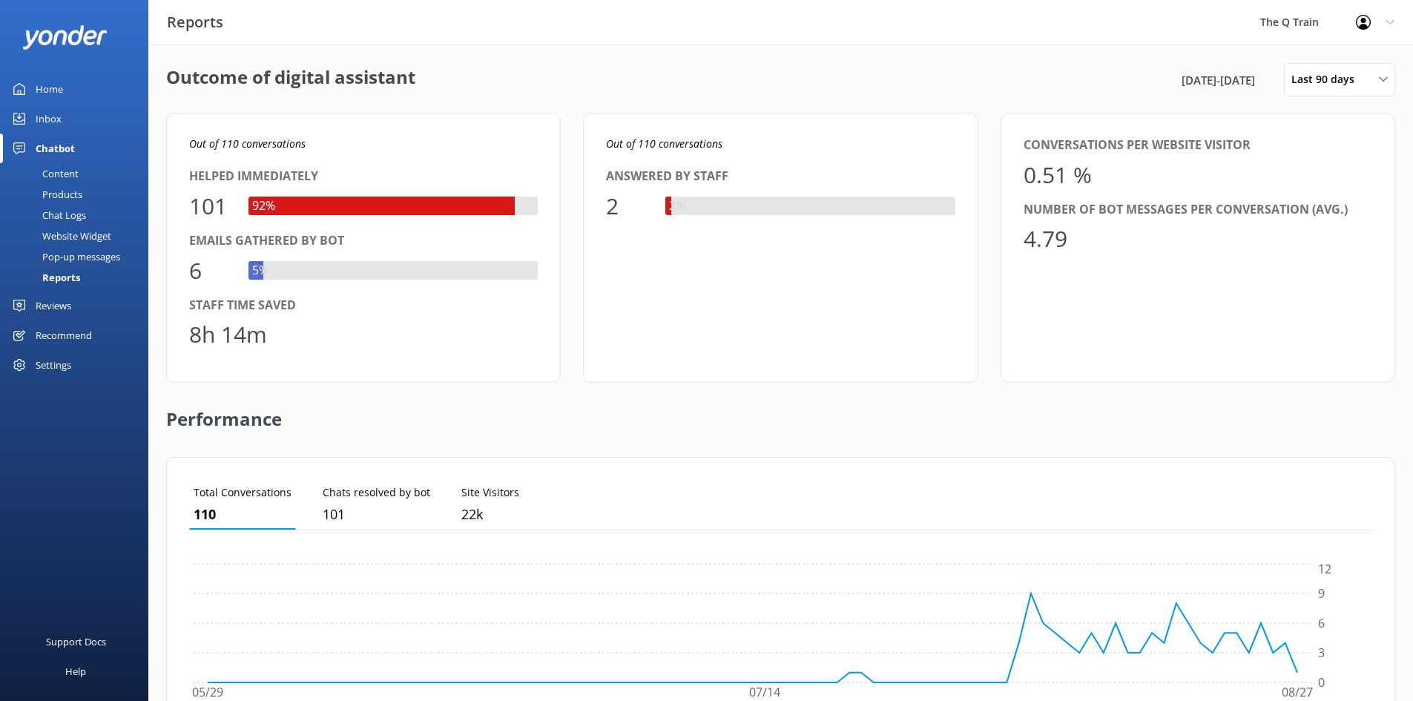
scroll to position [0, 0]
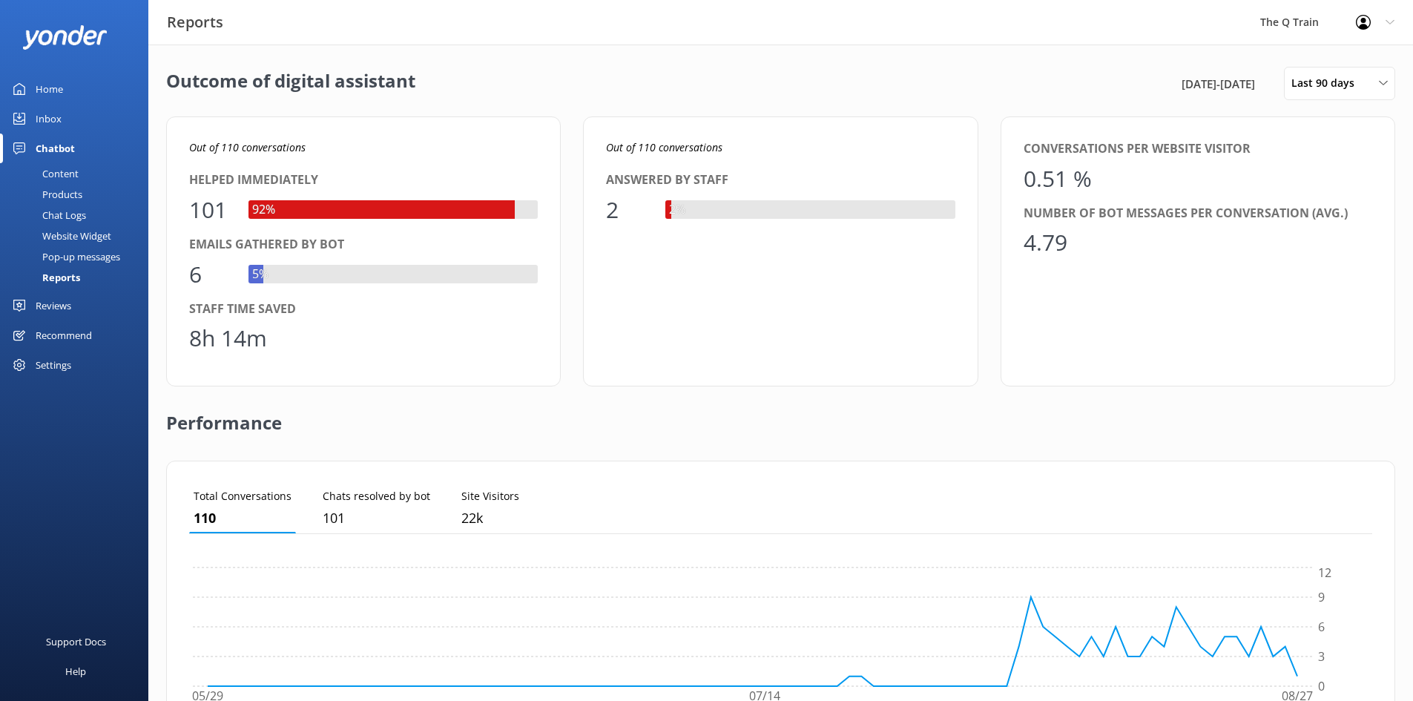
click at [49, 84] on div "Home" at bounding box center [49, 89] width 27 height 30
